Goal: Transaction & Acquisition: Purchase product/service

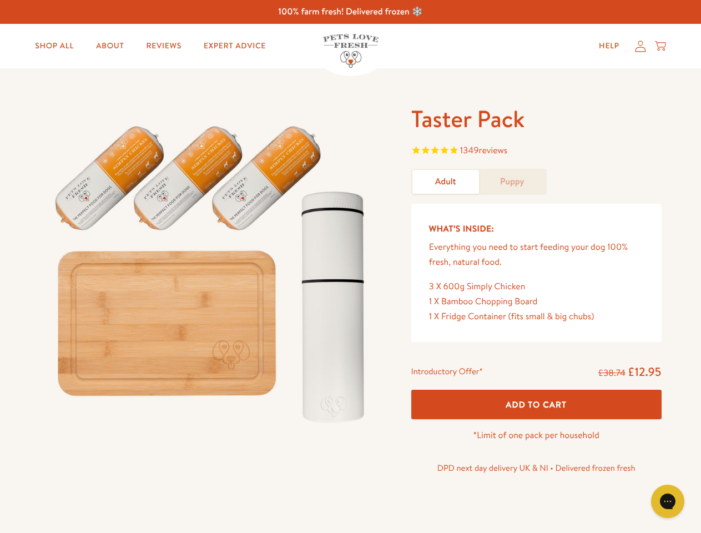
click at [350, 266] on img at bounding box center [212, 269] width 345 height 331
click at [536, 152] on span "1349 reviews" at bounding box center [536, 151] width 250 height 17
click at [536, 404] on div "Taster Pack 1349 reviews Adult Puppy What’s Inside: Everything you need to star…" at bounding box center [350, 304] width 701 height 472
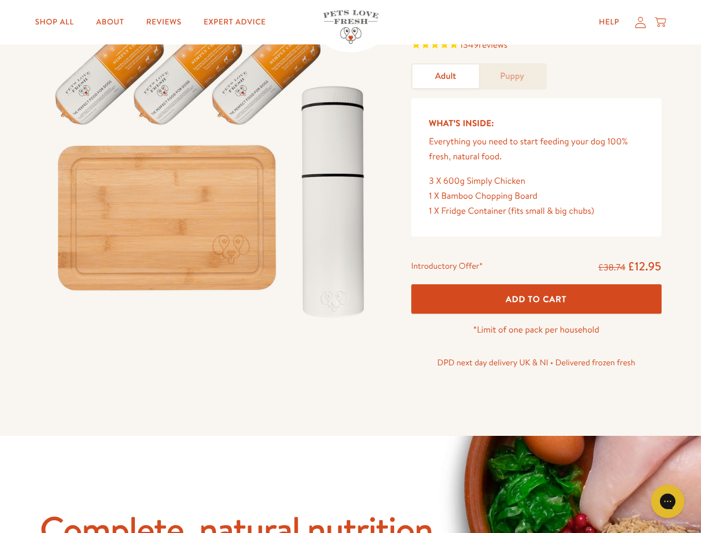
click at [668, 501] on icon "Gorgias live chat" at bounding box center [667, 501] width 11 height 11
